Goal: Information Seeking & Learning: Learn about a topic

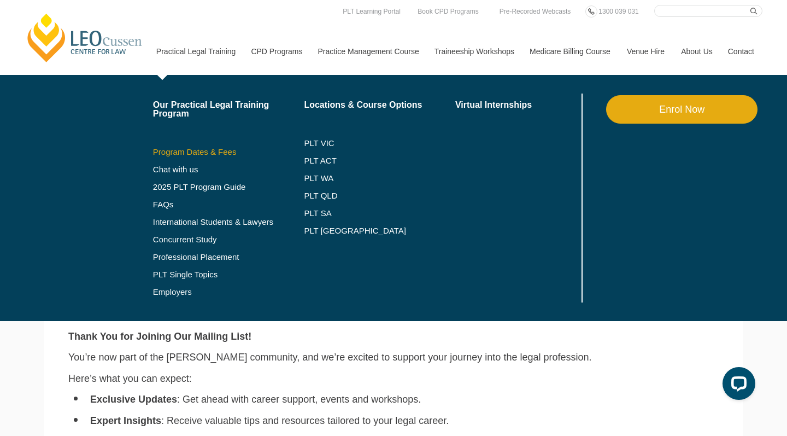
click at [186, 152] on link "Program Dates & Fees" at bounding box center [228, 152] width 151 height 9
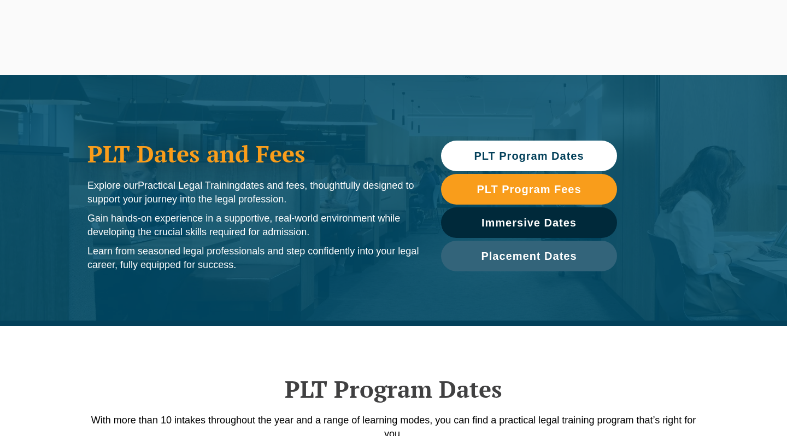
click at [502, 156] on span "PLT Program Dates" at bounding box center [529, 155] width 110 height 11
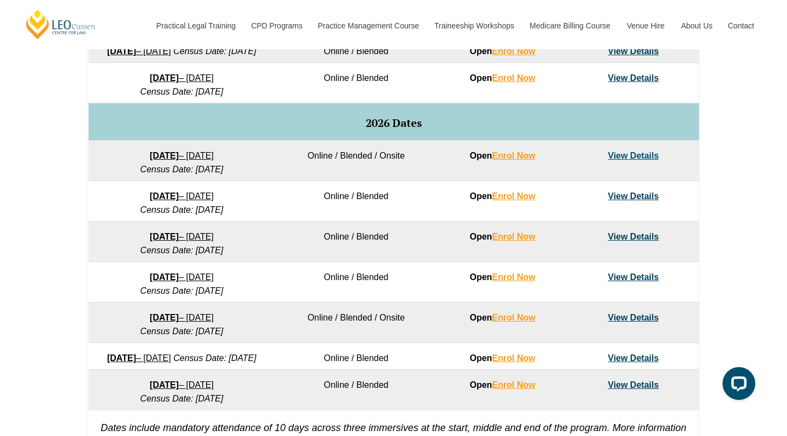
scroll to position [625, 0]
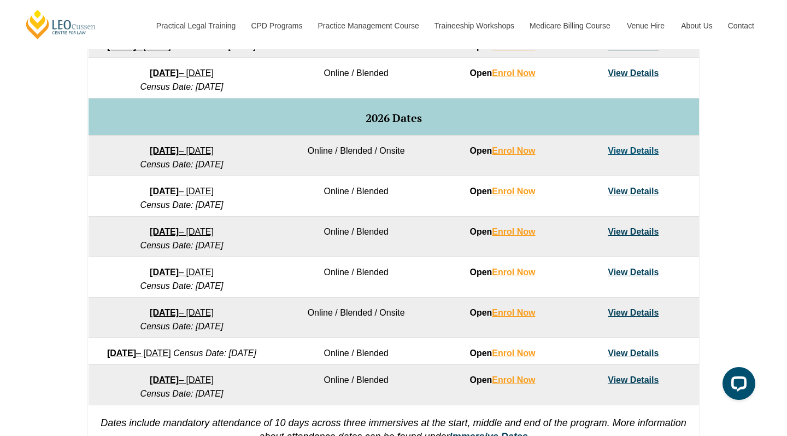
click at [625, 236] on link "View Details" at bounding box center [633, 231] width 51 height 9
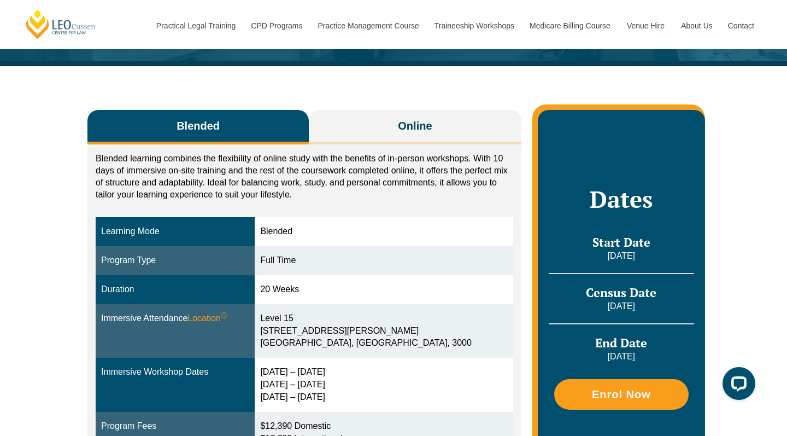
scroll to position [158, 0]
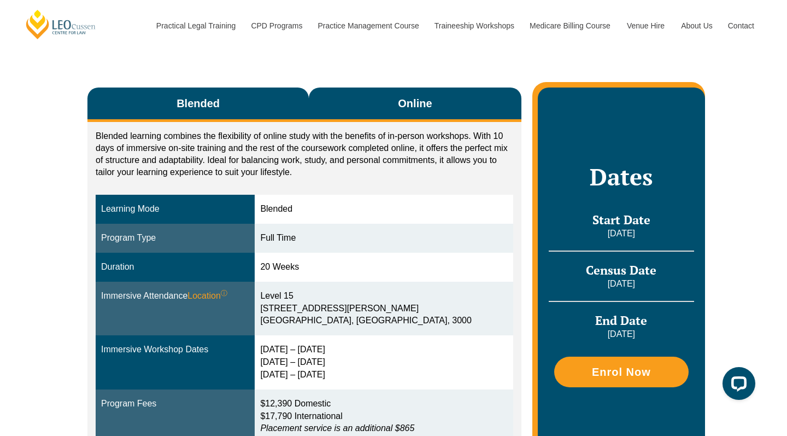
click at [381, 111] on button "Online" at bounding box center [415, 104] width 213 height 34
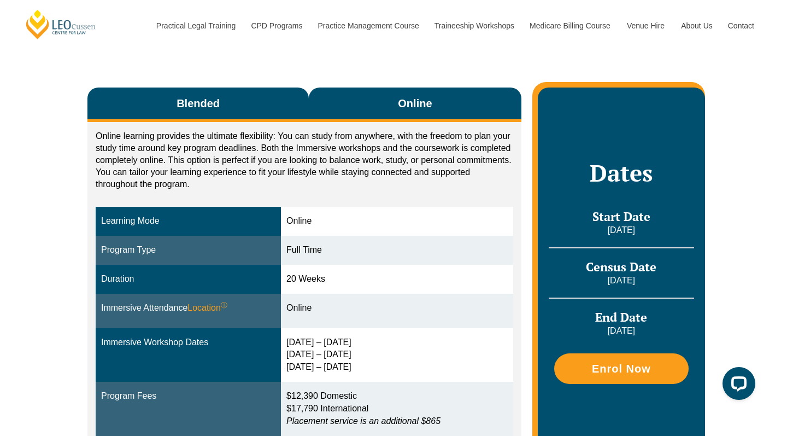
click at [280, 102] on button "Blended" at bounding box center [197, 104] width 221 height 34
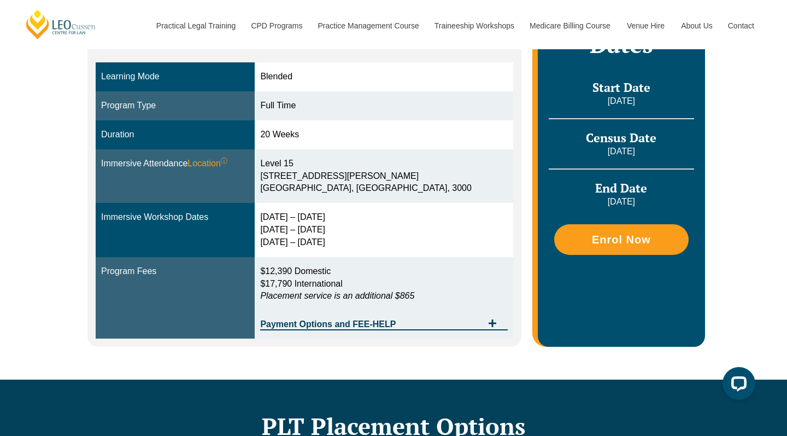
scroll to position [292, 0]
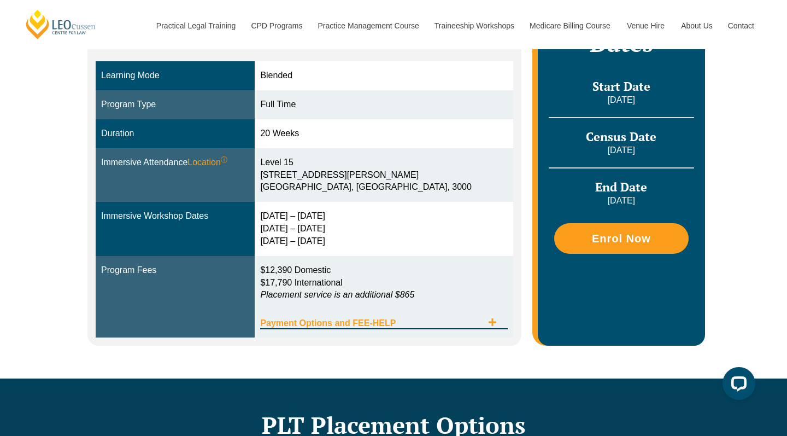
click at [389, 319] on span "Payment Options and FEE-HELP" at bounding box center [371, 323] width 222 height 9
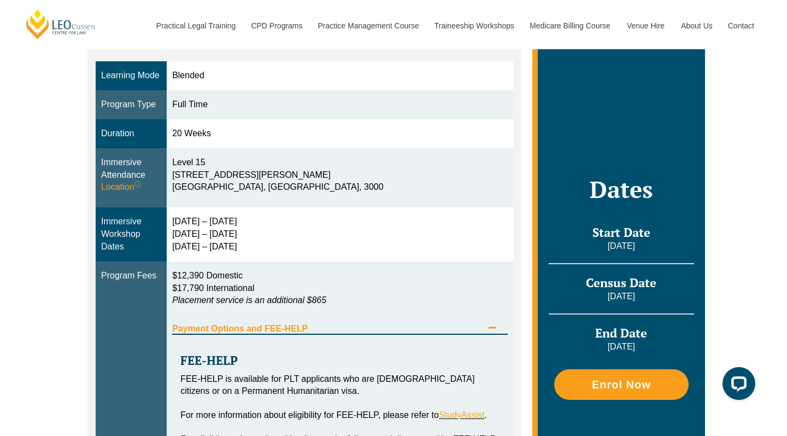
click at [370, 334] on div "Payment Options and FEE-HELP" at bounding box center [340, 323] width 336 height 22
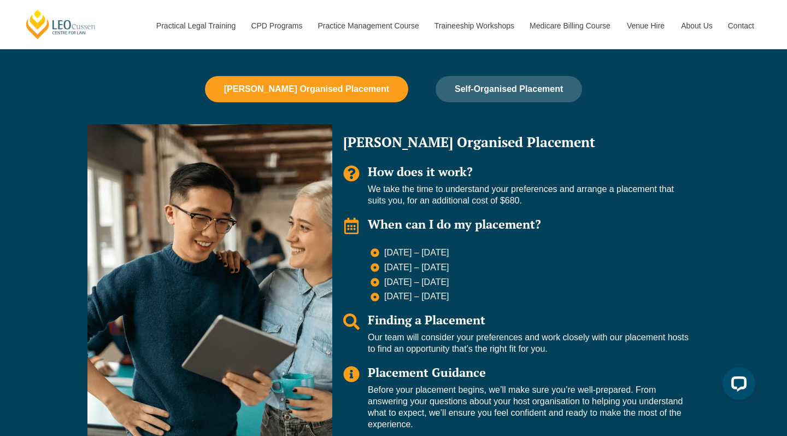
scroll to position [736, 0]
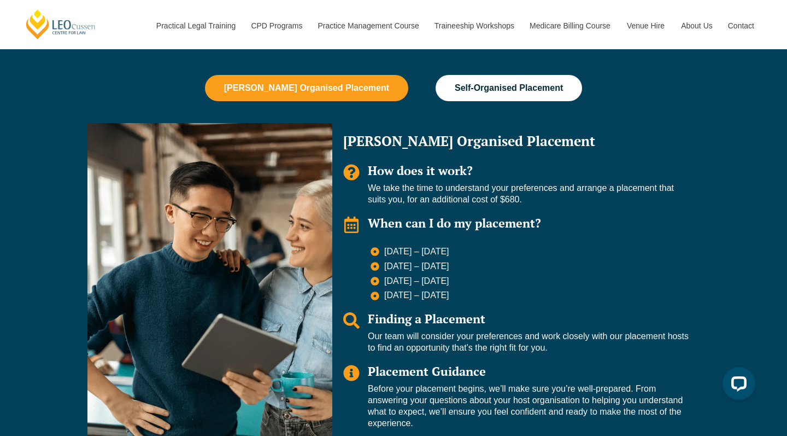
click at [486, 85] on span "Self-Organised Placement" at bounding box center [509, 88] width 108 height 10
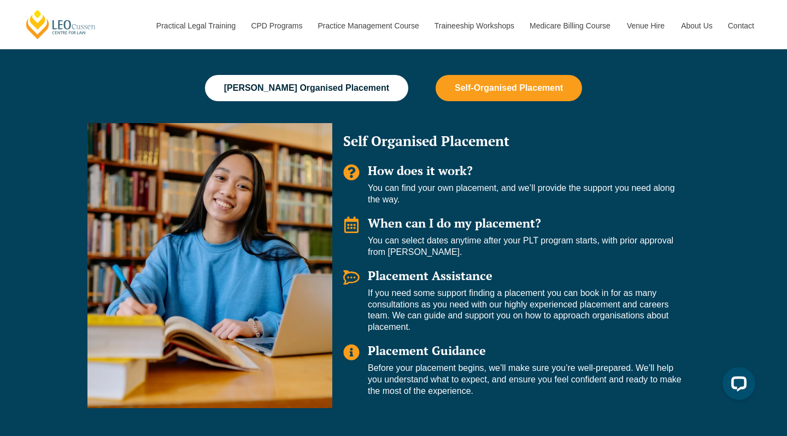
click at [357, 83] on span "Leo Cussen Organised Placement" at bounding box center [306, 88] width 165 height 10
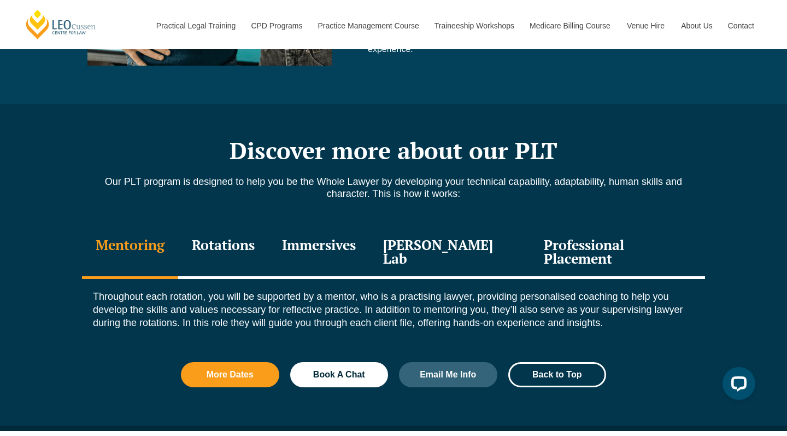
scroll to position [1110, 0]
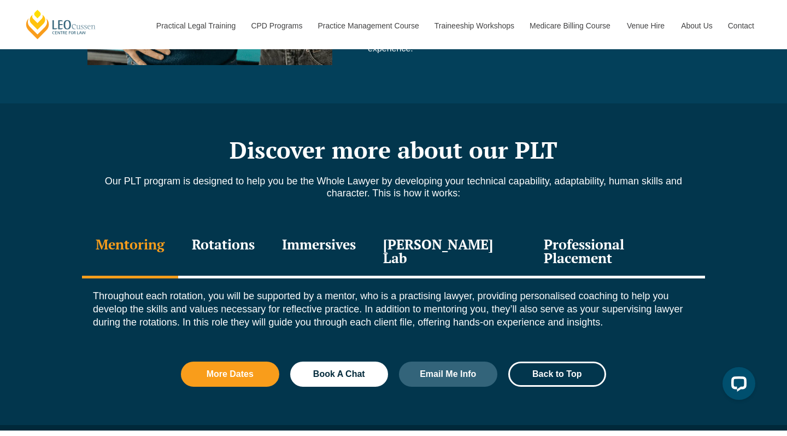
click at [261, 234] on div "Rotations" at bounding box center [223, 252] width 90 height 52
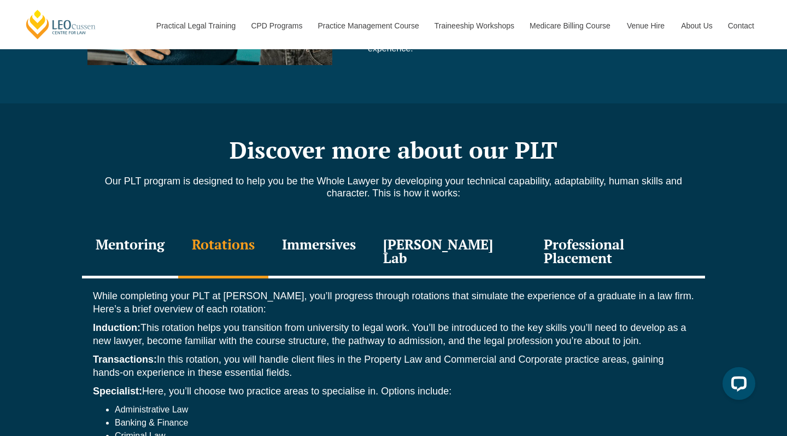
click at [178, 226] on div "Mentoring" at bounding box center [130, 252] width 96 height 52
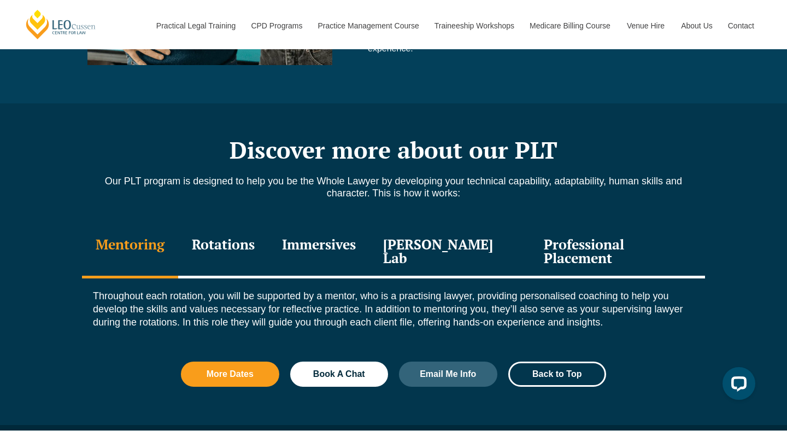
click at [229, 235] on div "Rotations" at bounding box center [223, 252] width 90 height 52
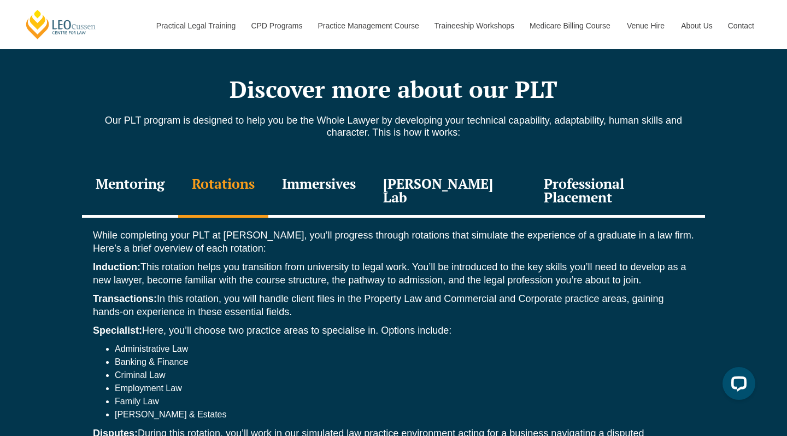
scroll to position [1172, 0]
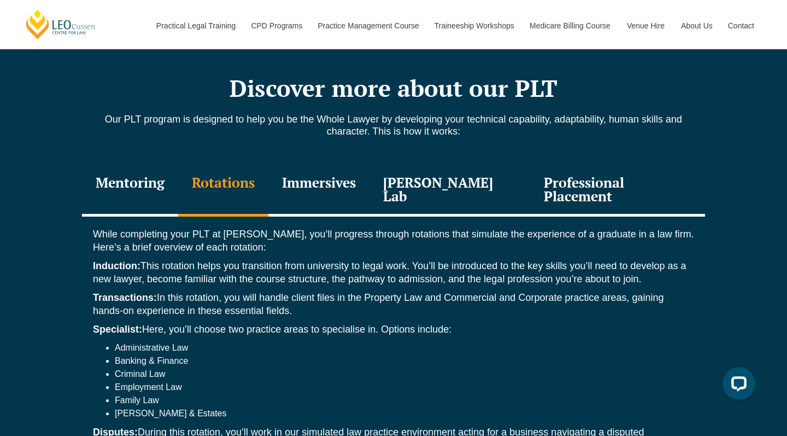
click at [158, 185] on div "Mentoring" at bounding box center [130, 191] width 96 height 52
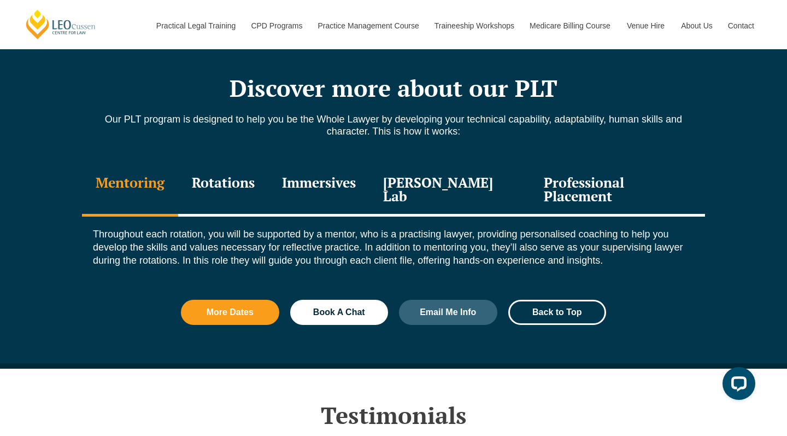
click at [568, 167] on div "Professional Placement" at bounding box center [617, 191] width 175 height 52
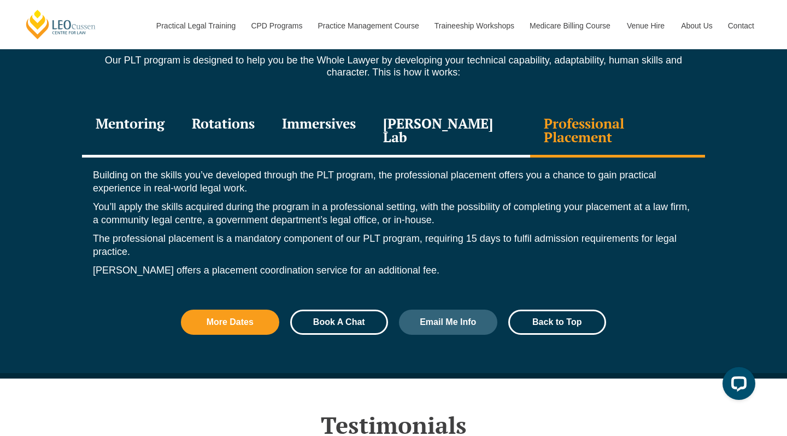
click at [332, 318] on span "Book A Chat" at bounding box center [339, 322] width 52 height 9
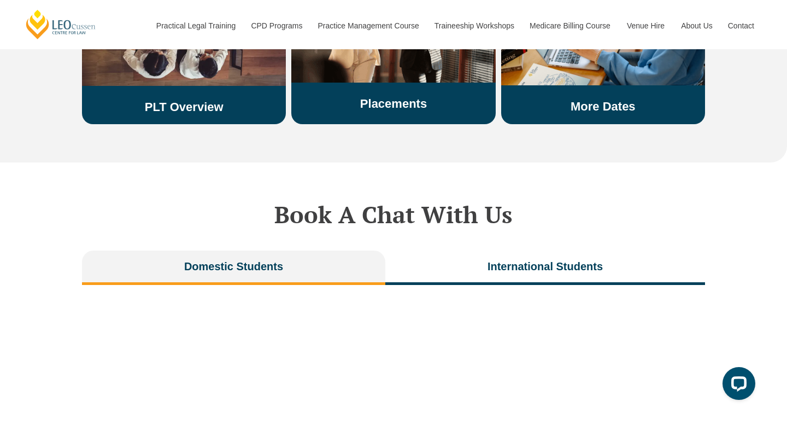
scroll to position [2154, 0]
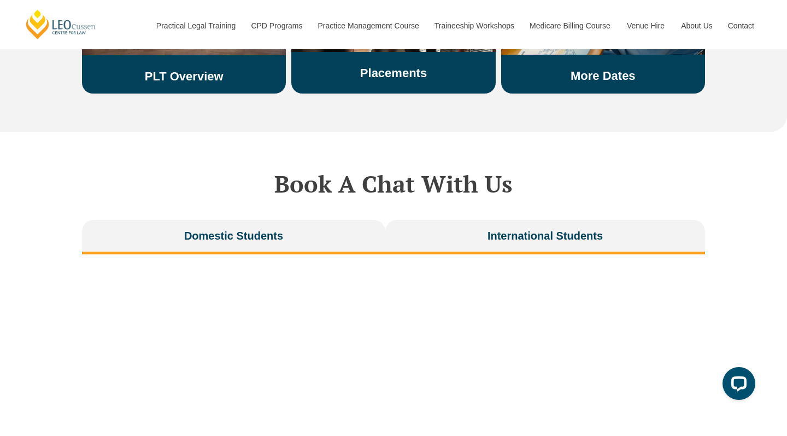
click at [481, 220] on button "International Students" at bounding box center [545, 237] width 320 height 34
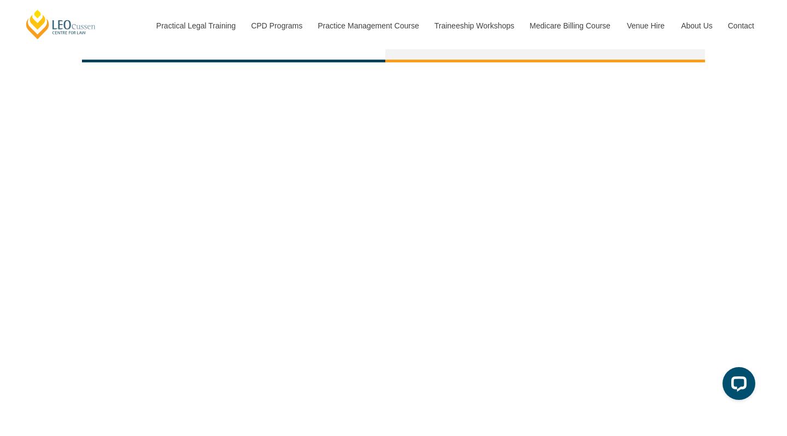
scroll to position [2349, 0]
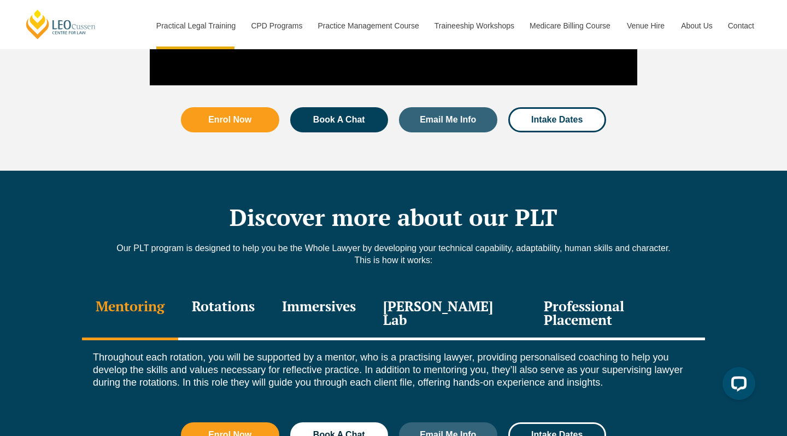
scroll to position [1356, 0]
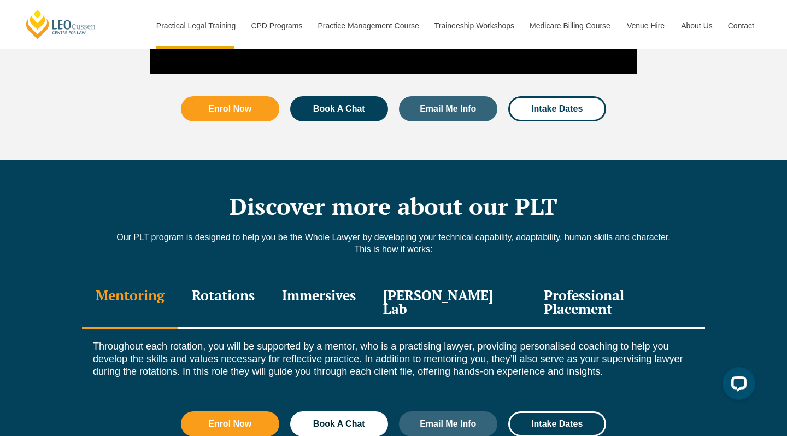
click at [245, 277] on div "Rotations" at bounding box center [223, 303] width 90 height 52
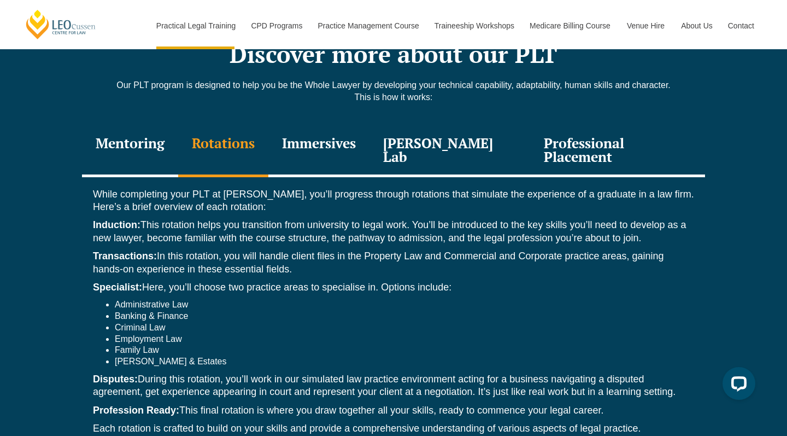
scroll to position [1515, 0]
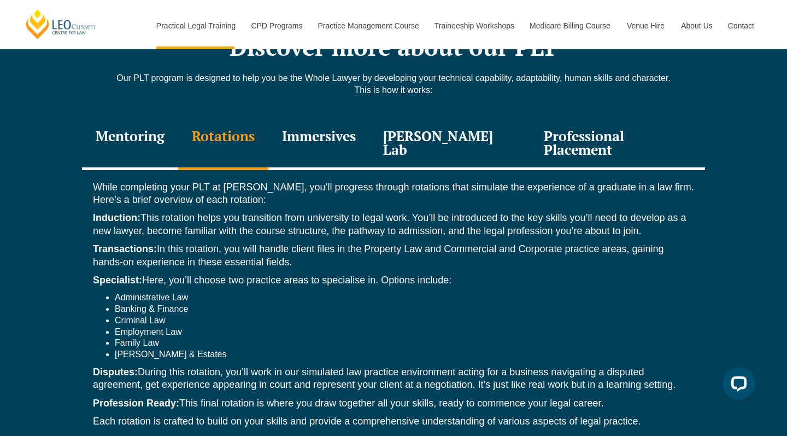
click at [330, 118] on div "Immersives" at bounding box center [318, 144] width 101 height 52
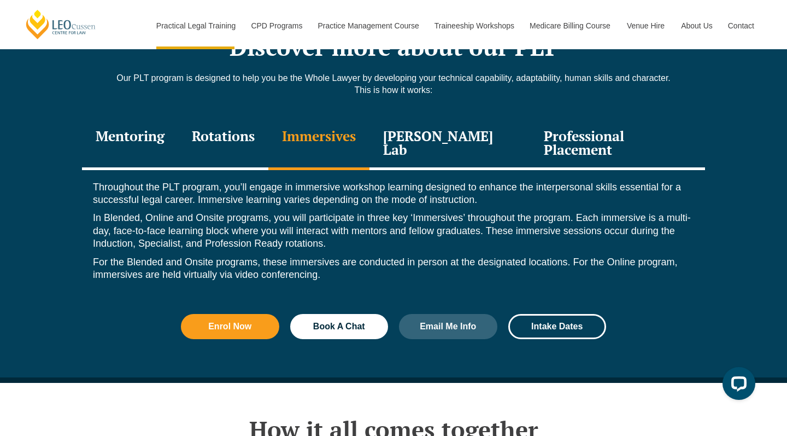
click at [467, 118] on div "Leo Justice Lab" at bounding box center [449, 144] width 161 height 52
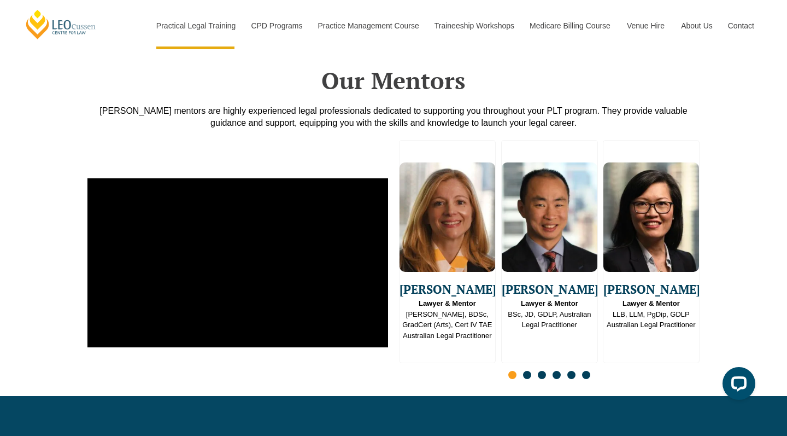
scroll to position [2713, 0]
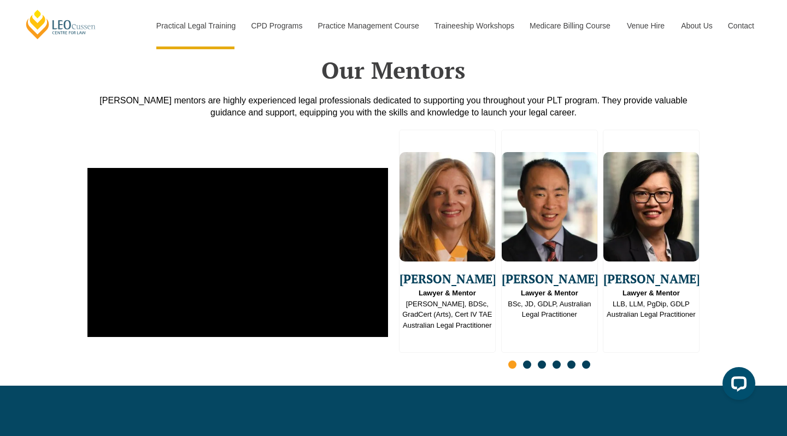
click at [527, 360] on span "Go to slide 2" at bounding box center [527, 364] width 8 height 8
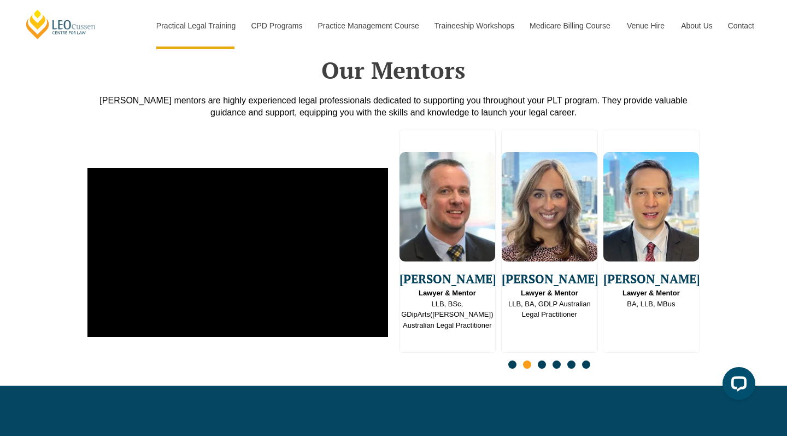
click at [541, 360] on span "Go to slide 3" at bounding box center [542, 364] width 8 height 8
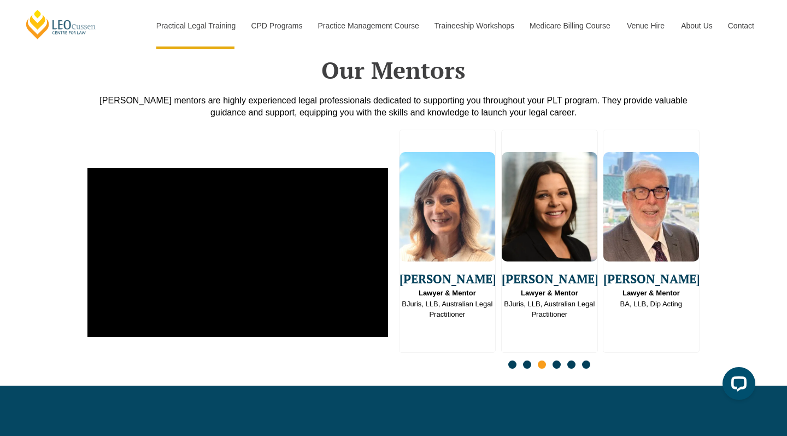
click at [555, 360] on span "Go to slide 4" at bounding box center [557, 364] width 8 height 8
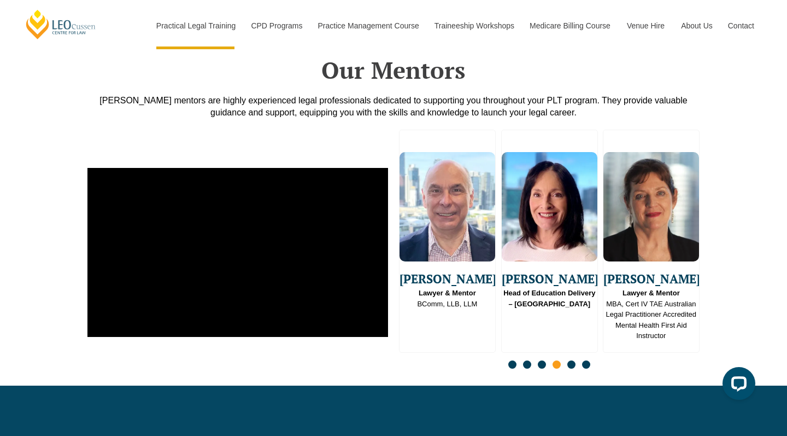
click at [571, 360] on span "Go to slide 5" at bounding box center [571, 364] width 8 height 8
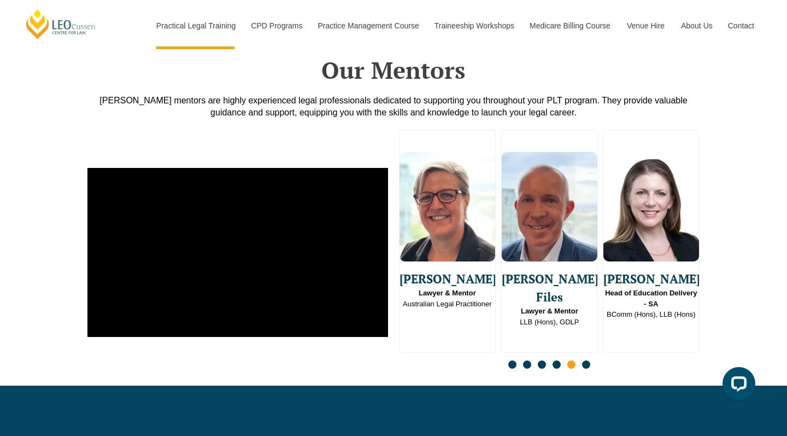
click at [589, 360] on span "Go to slide 6" at bounding box center [586, 364] width 8 height 8
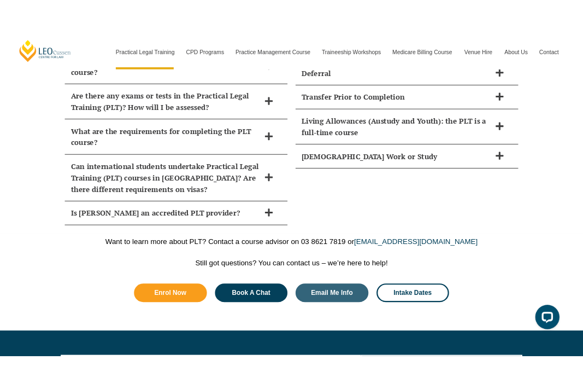
scroll to position [5104, 0]
